Goal: Navigation & Orientation: Find specific page/section

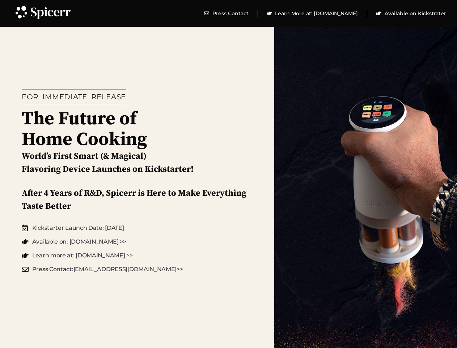
click at [21, 12] on icon at bounding box center [21, 12] width 16 height 16
click at [51, 13] on icon at bounding box center [51, 13] width 40 height 12
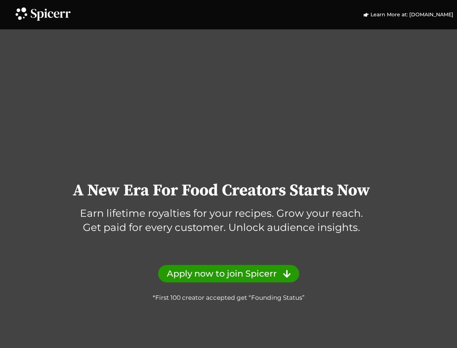
click at [21, 13] on icon at bounding box center [21, 13] width 16 height 16
click at [51, 14] on icon at bounding box center [51, 15] width 40 height 12
